Goal: Task Accomplishment & Management: Complete application form

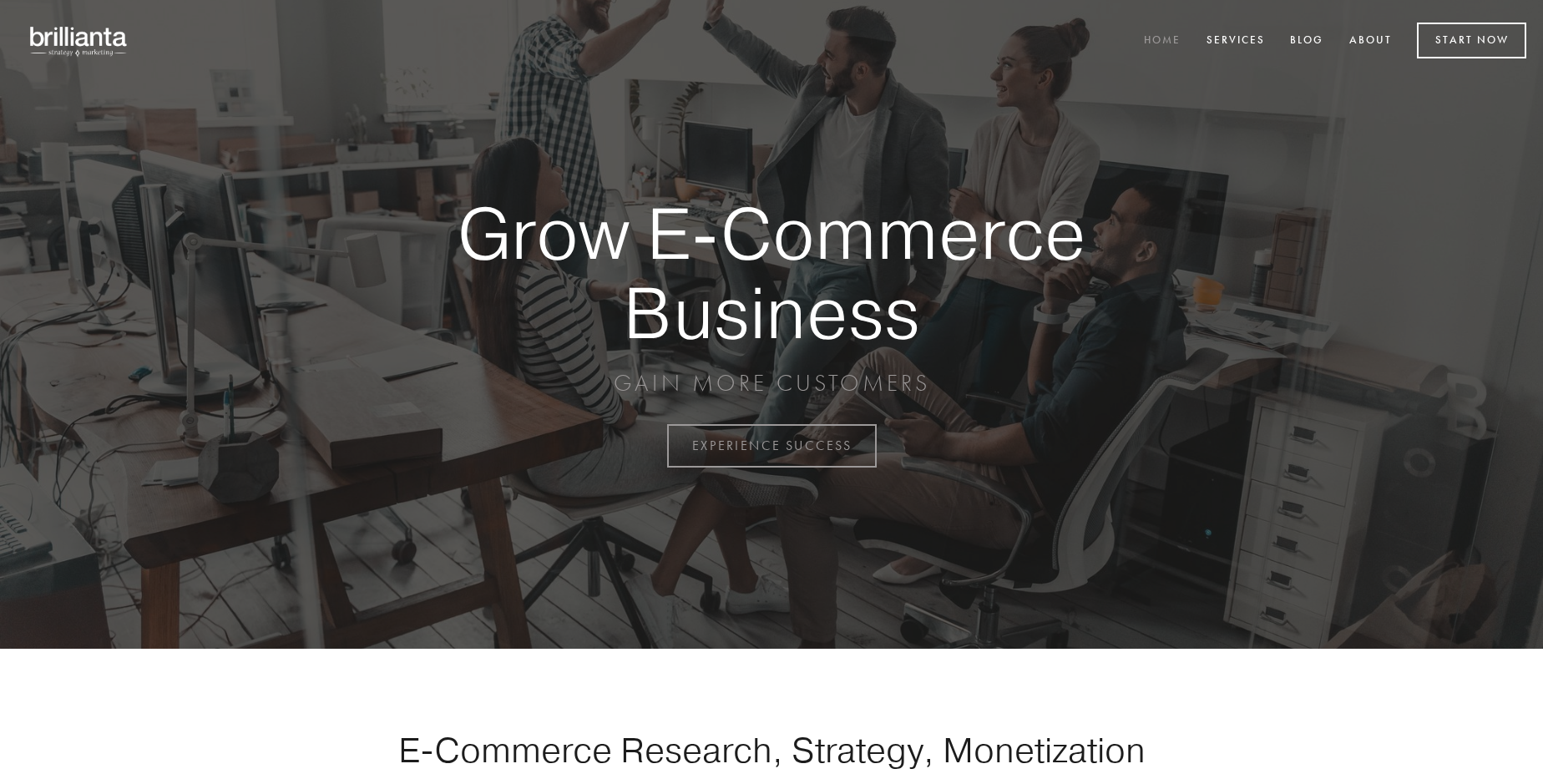
scroll to position [4378, 0]
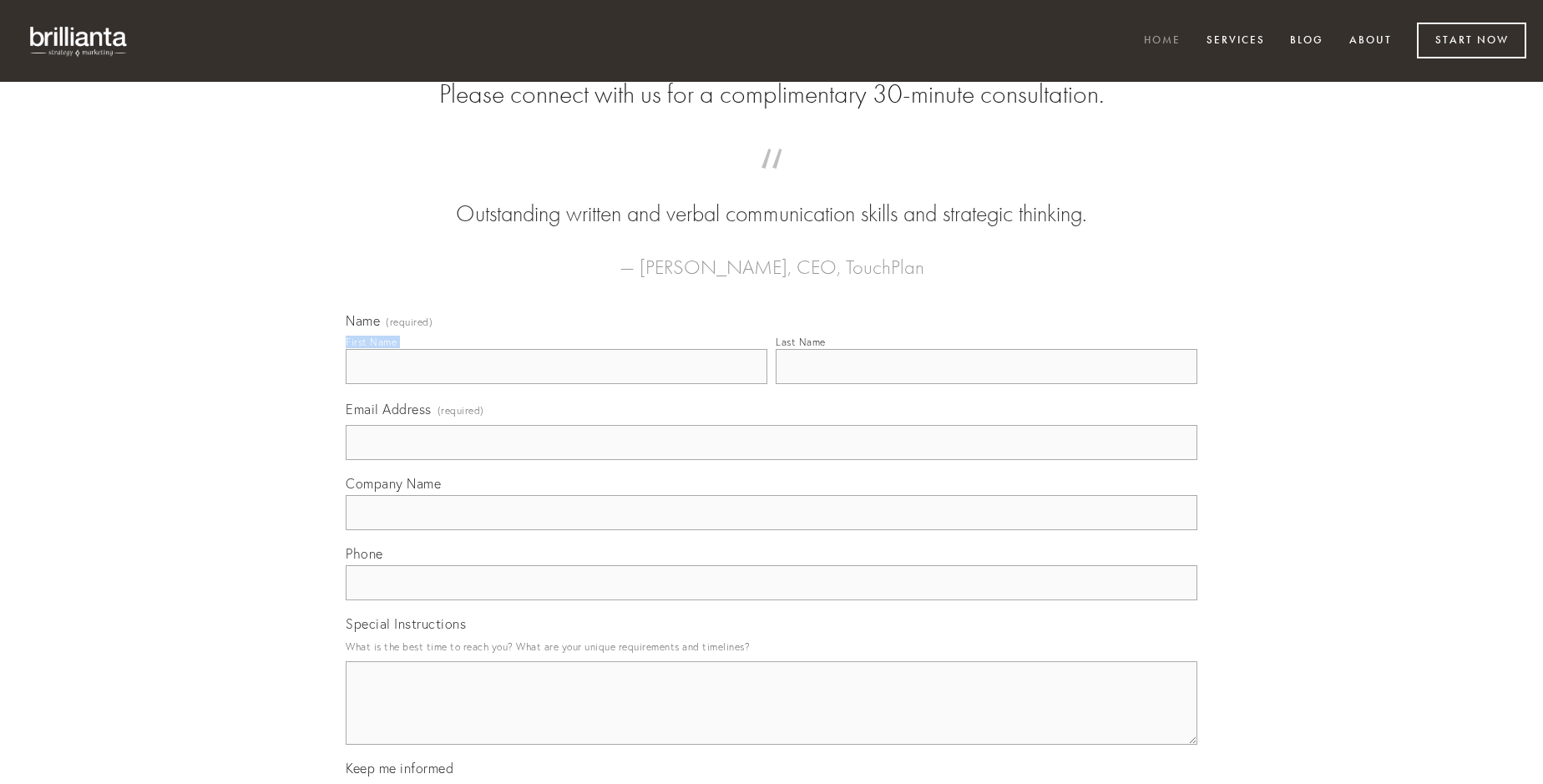
type input "[PERSON_NAME]"
click at [986, 384] on input "Last Name" at bounding box center [987, 366] width 421 height 35
type input "[PERSON_NAME]"
click at [772, 460] on input "Email Address (required)" at bounding box center [771, 442] width 852 height 35
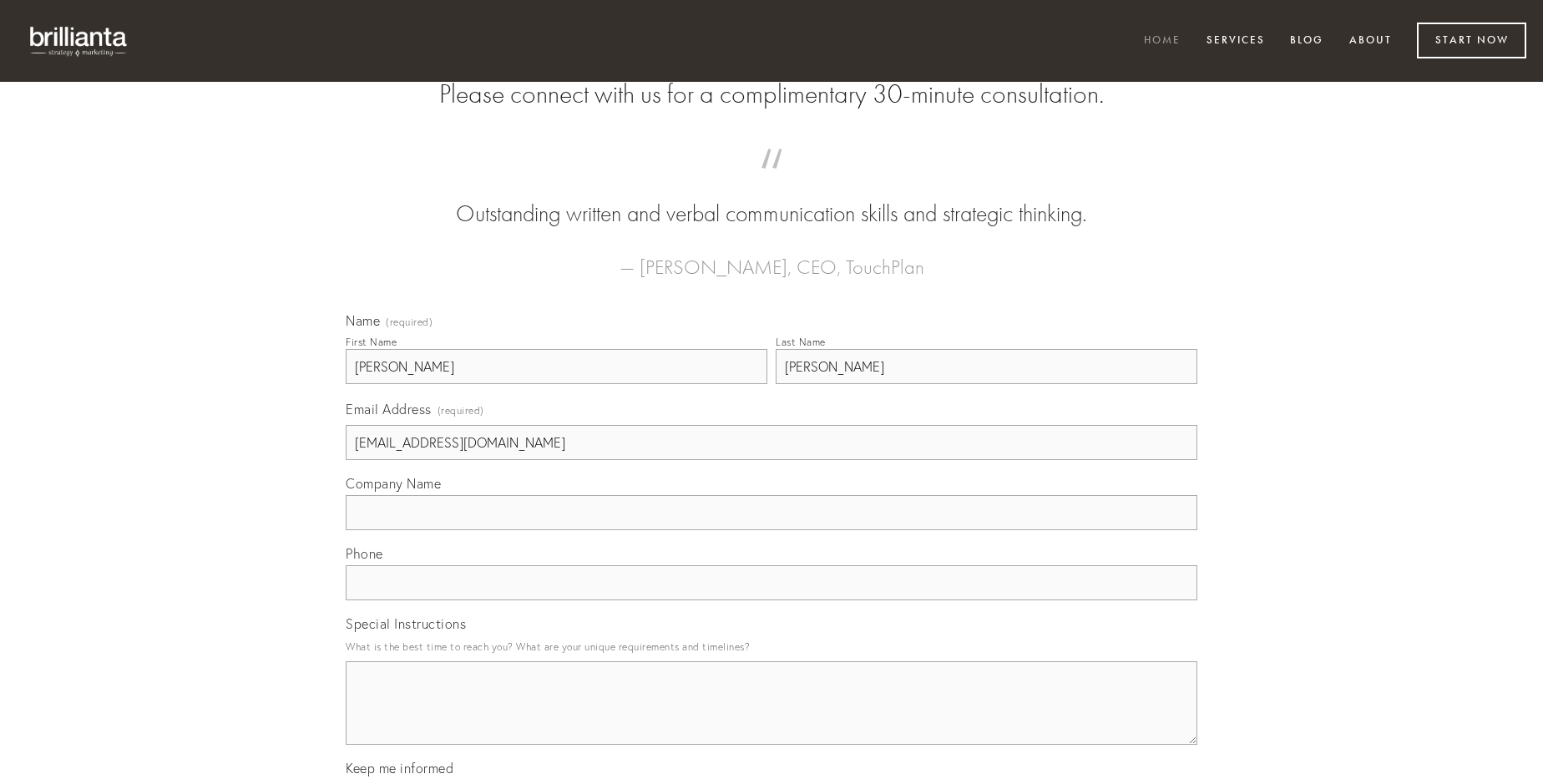
type input "[EMAIL_ADDRESS][DOMAIN_NAME]"
click at [772, 530] on input "Company Name" at bounding box center [771, 513] width 852 height 35
type input "acerbitas"
click at [772, 600] on input "text" at bounding box center [771, 583] width 852 height 35
click at [772, 718] on textarea "Special Instructions" at bounding box center [771, 703] width 852 height 84
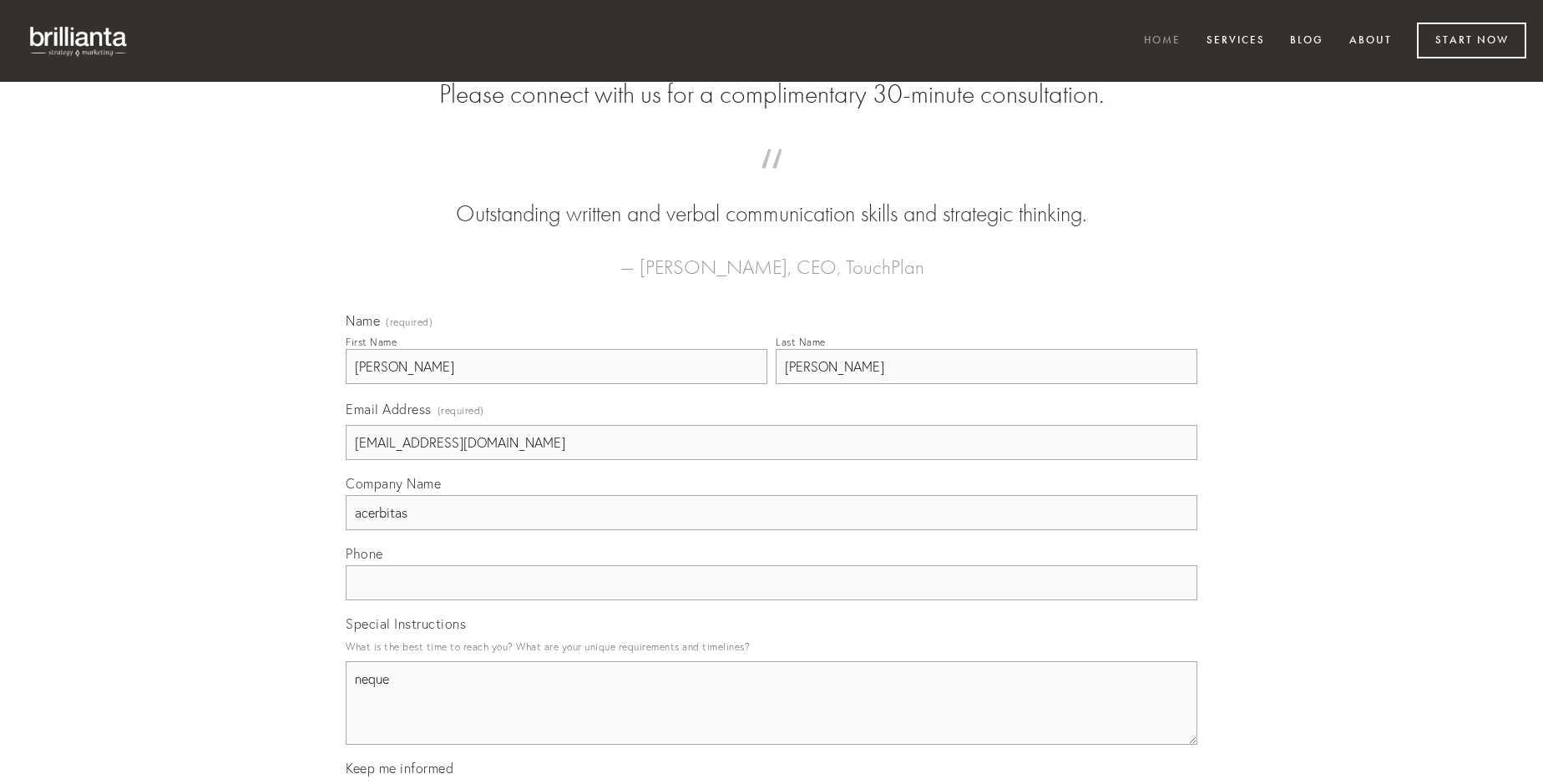
type textarea "neque"
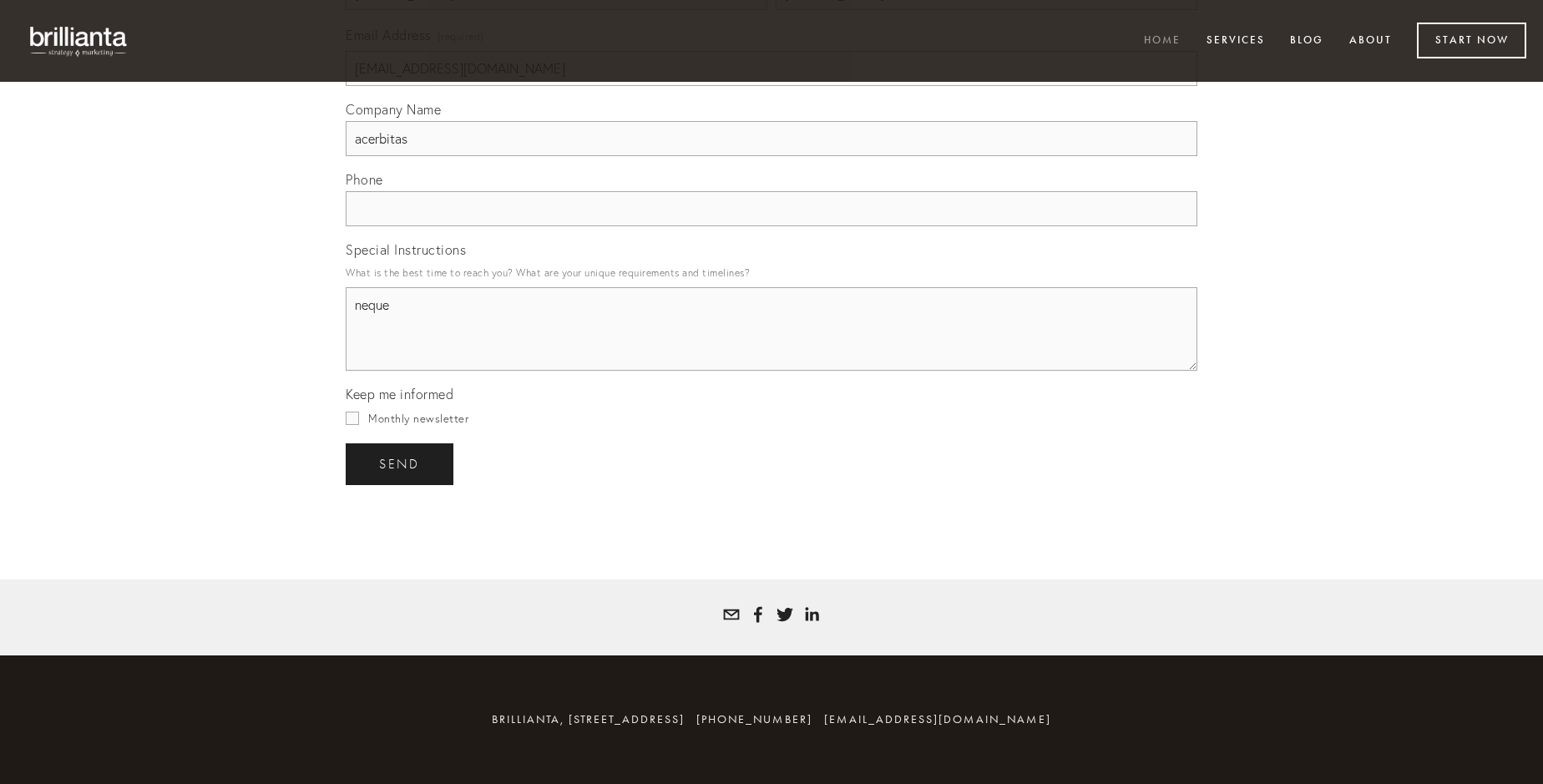
click at [401, 464] on span "send" at bounding box center [399, 464] width 41 height 15
